Goal: Information Seeking & Learning: Check status

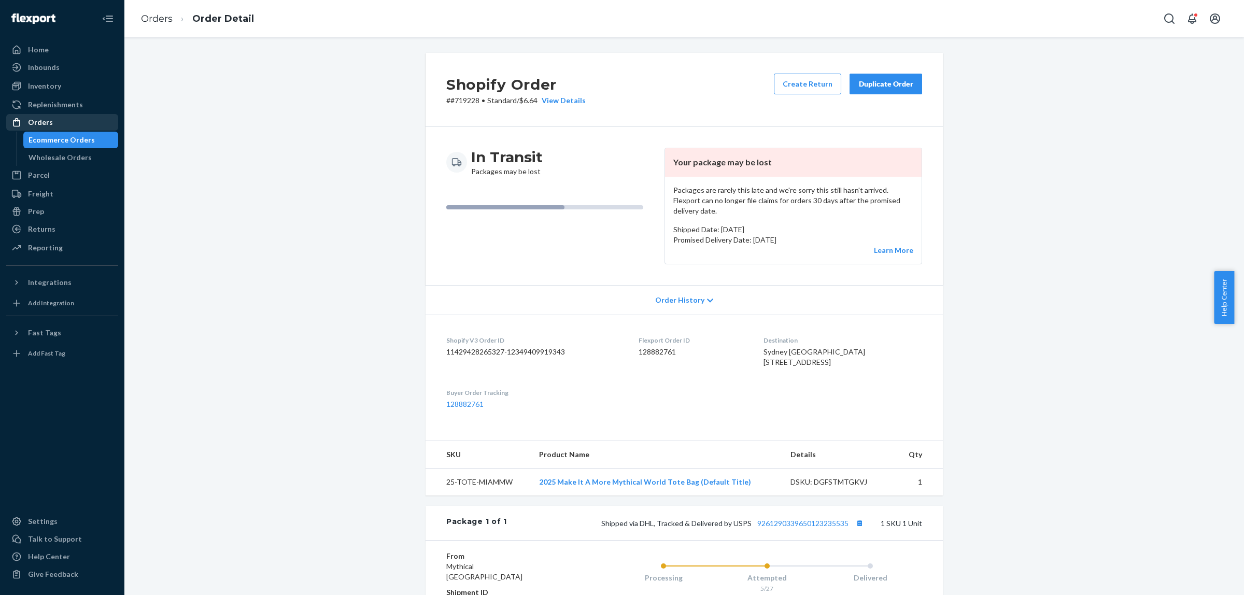
click at [60, 124] on div "Orders" at bounding box center [62, 122] width 110 height 15
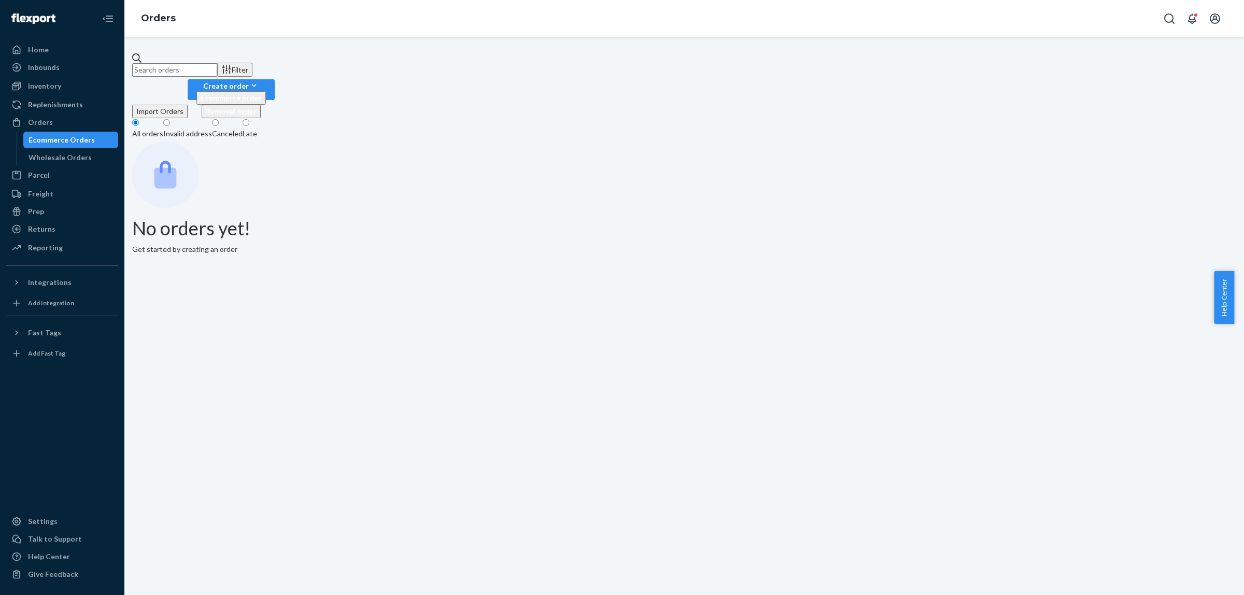
click at [217, 73] on input "text" at bounding box center [174, 69] width 85 height 13
paste input "[EMAIL_ADDRESS][DOMAIN_NAME]"
click at [265, 80] on div "[EMAIL_ADDRESS][DOMAIN_NAME] Filter Import Orders Create order Ecommerce order …" at bounding box center [684, 163] width 1104 height 220
click at [217, 65] on input "[EMAIL_ADDRESS][DOMAIN_NAME]" at bounding box center [174, 69] width 85 height 13
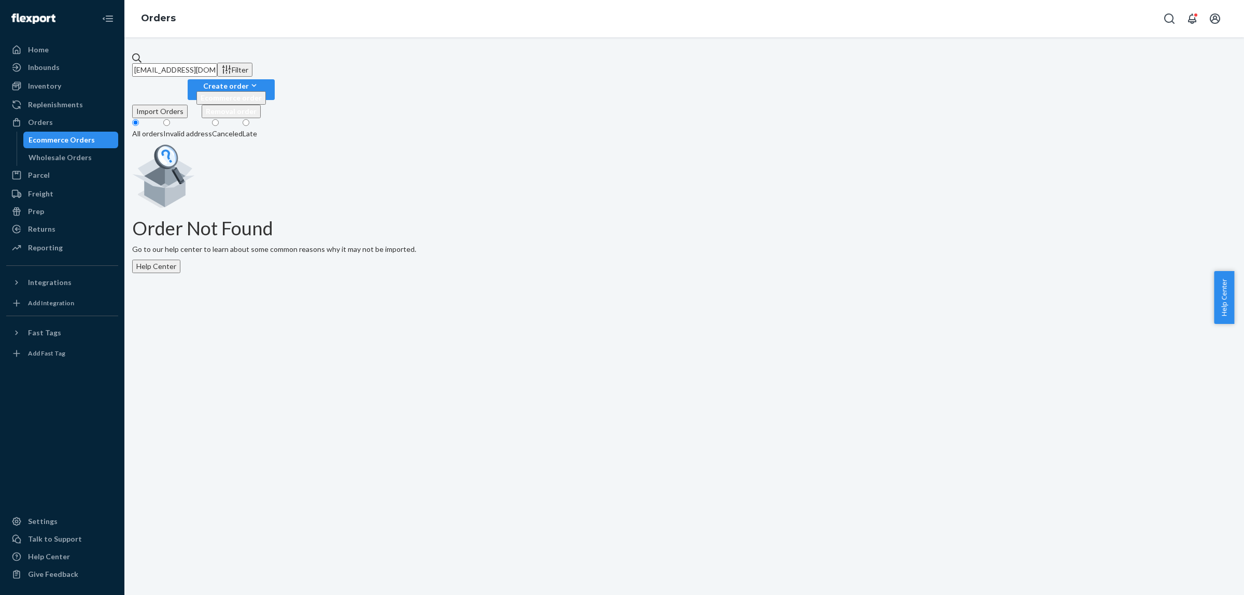
click at [217, 65] on input "[EMAIL_ADDRESS][DOMAIN_NAME]" at bounding box center [174, 69] width 85 height 13
paste input "tonyshanks27"
click at [217, 63] on input "[EMAIL_ADDRESS][DOMAIN_NAME]" at bounding box center [174, 69] width 85 height 13
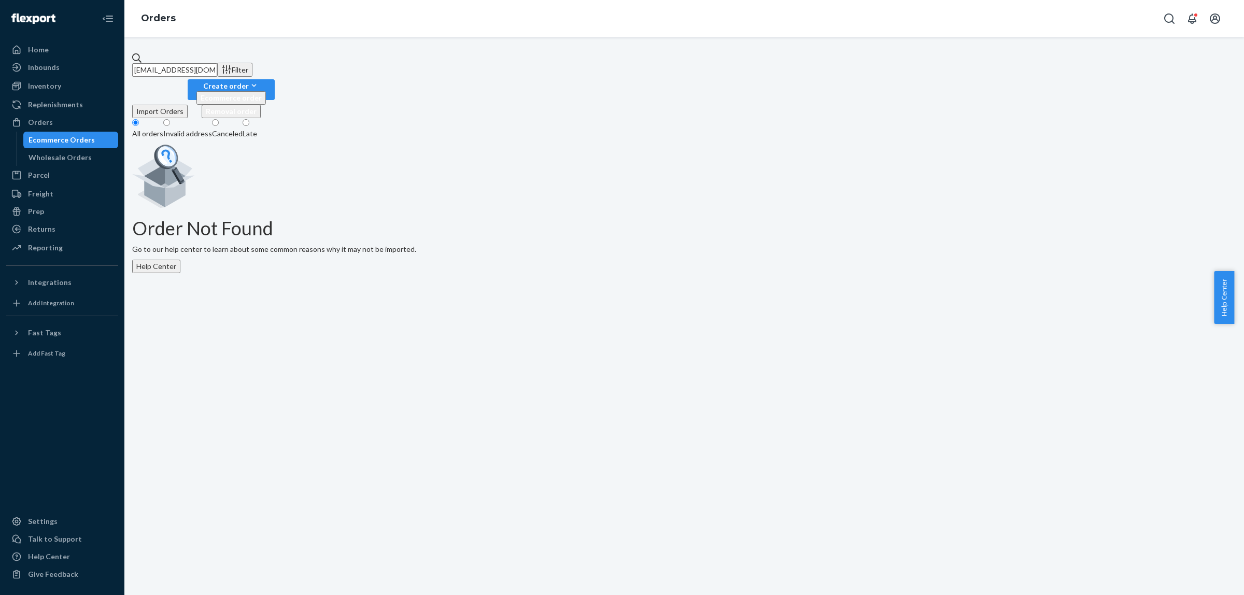
click at [217, 63] on input "[EMAIL_ADDRESS][DOMAIN_NAME]" at bounding box center [174, 69] width 85 height 13
paste input "[PERSON_NAME]"
type input "[PERSON_NAME]"
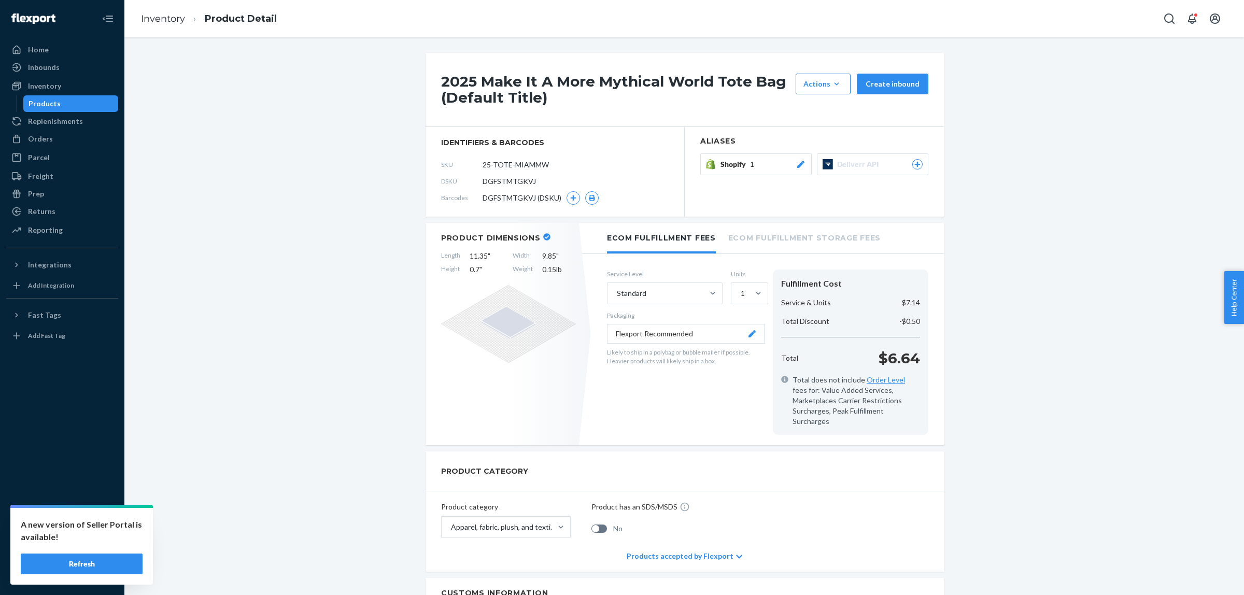
click at [133, 558] on button "Refresh" at bounding box center [82, 563] width 122 height 21
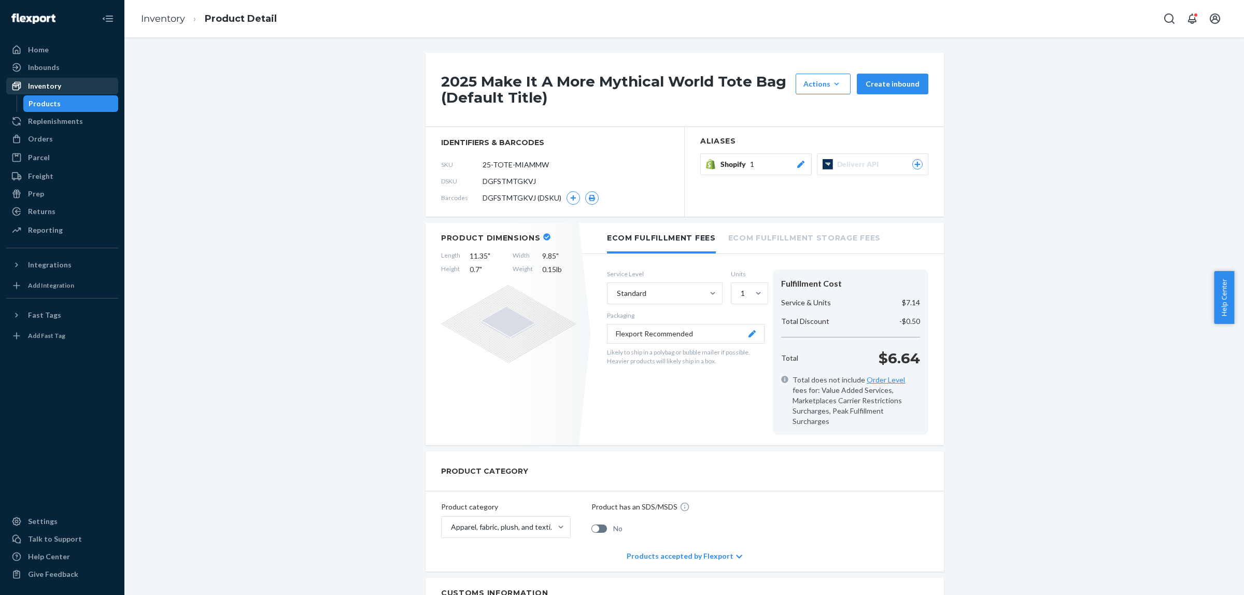
click at [45, 86] on div "Inventory" at bounding box center [44, 86] width 33 height 10
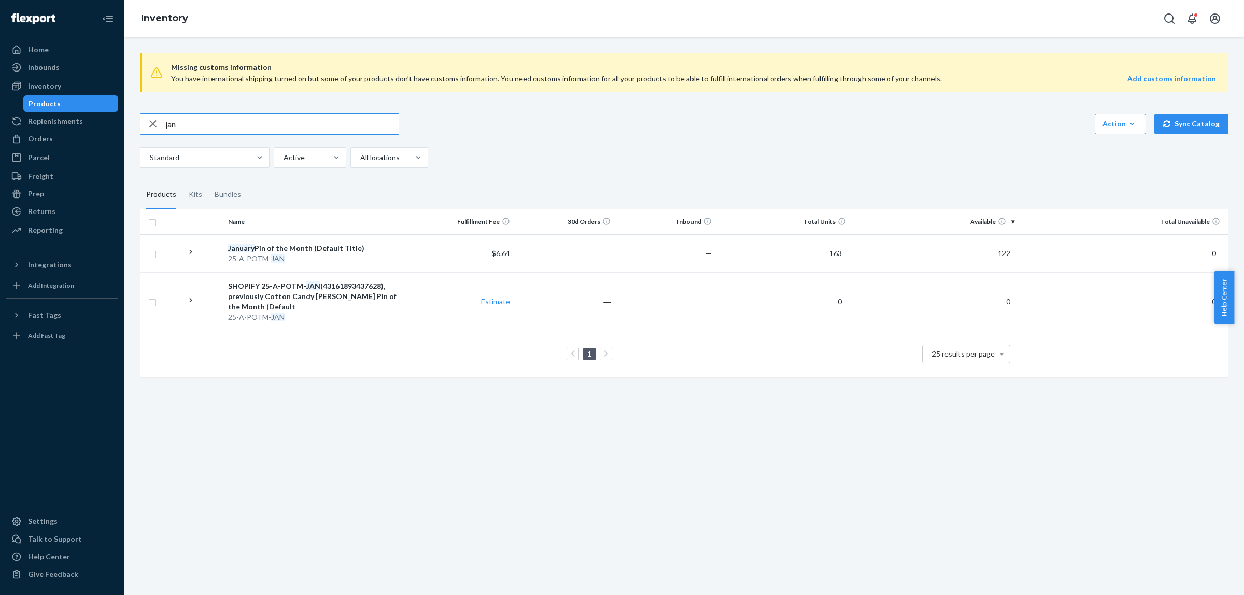
click at [193, 125] on input "jan" at bounding box center [281, 123] width 233 height 21
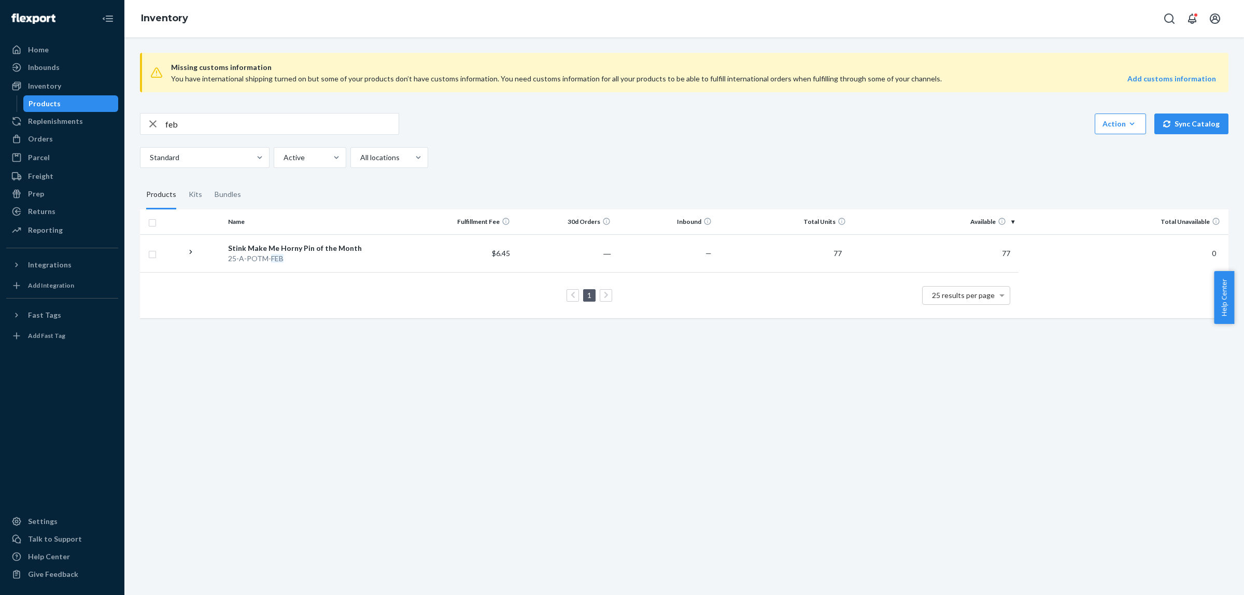
click at [193, 125] on input "feb" at bounding box center [281, 123] width 233 height 21
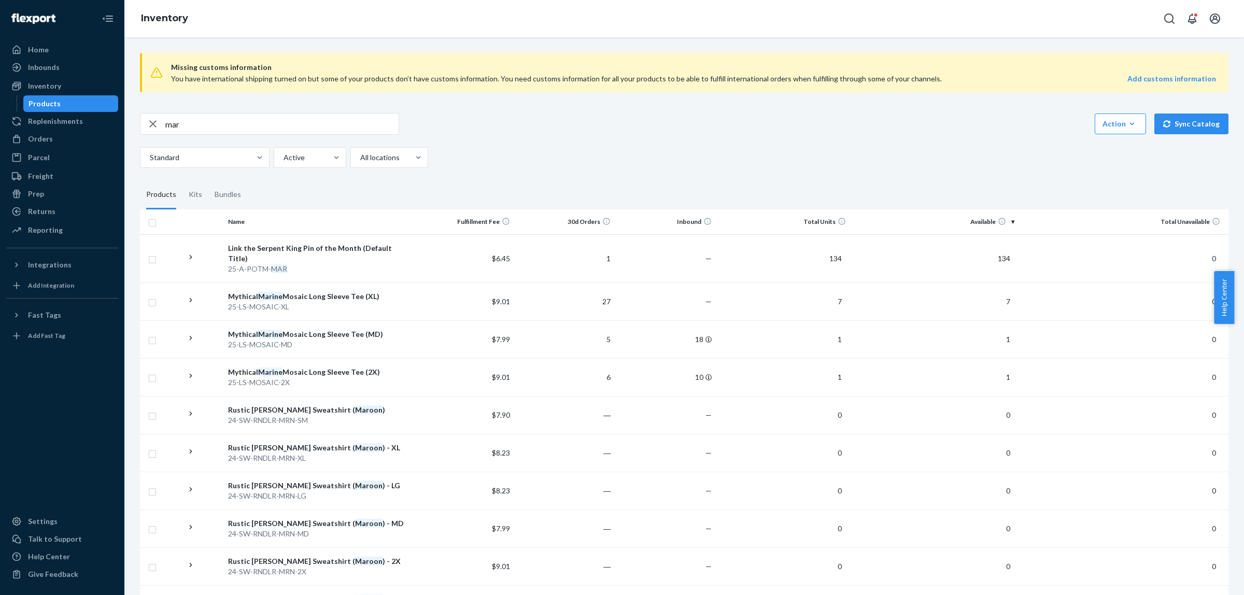
click at [193, 125] on input "mar" at bounding box center [281, 123] width 233 height 21
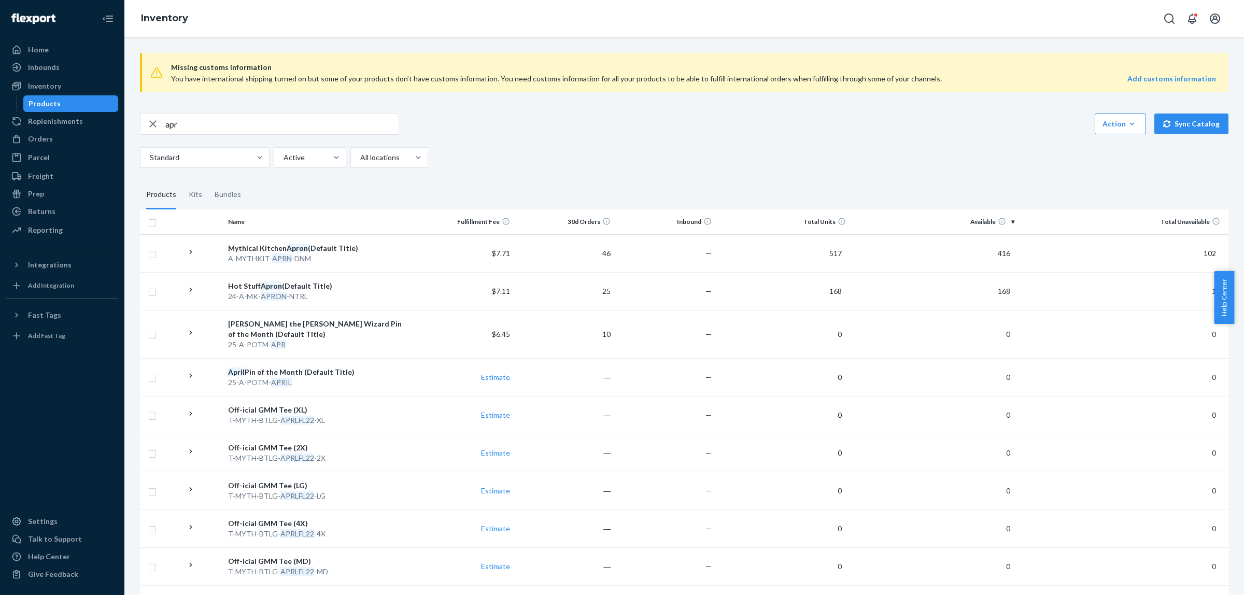
click at [193, 125] on input "apr" at bounding box center [281, 123] width 233 height 21
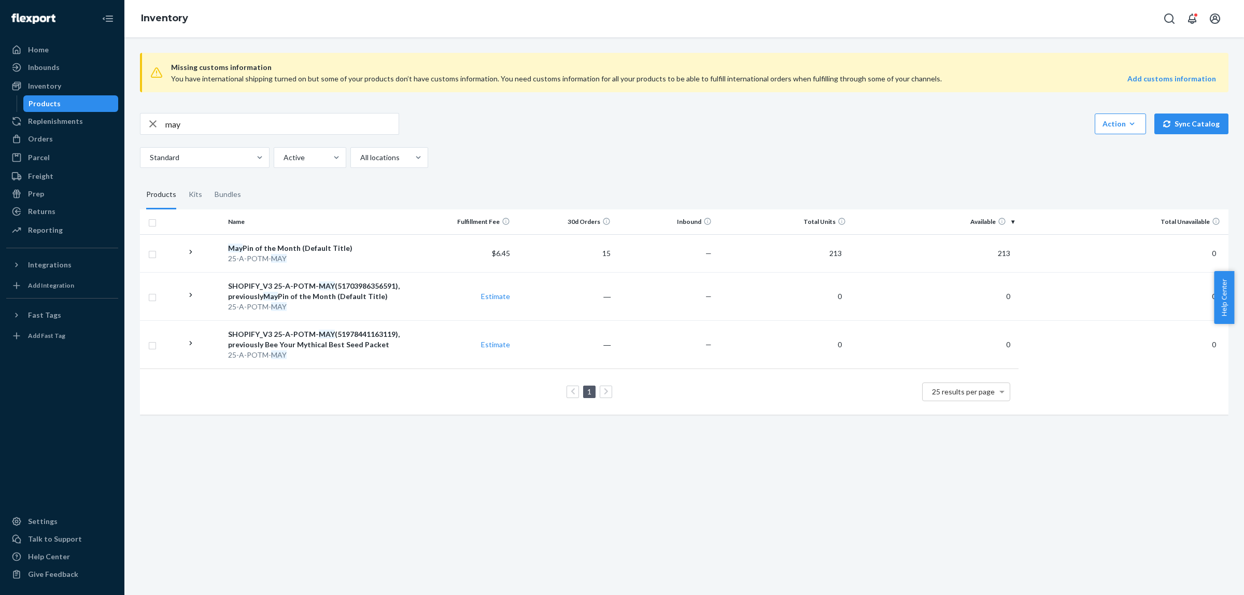
click at [193, 125] on input "may" at bounding box center [281, 123] width 233 height 21
type input "jun"
